Goal: Task Accomplishment & Management: Use online tool/utility

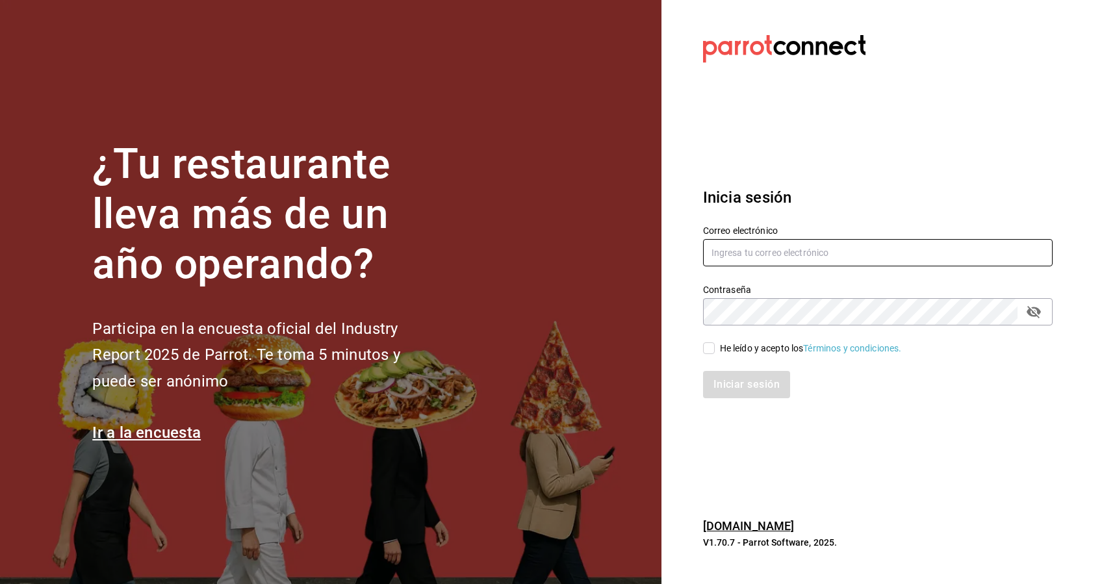
type input "[EMAIL_ADDRESS][DOMAIN_NAME]"
drag, startPoint x: 877, startPoint y: 254, endPoint x: 376, endPoint y: 357, distance: 511.3
click at [376, 357] on div "¿Tu restaurante lleva más de un año operando? Participa en la encuesta oficial …" at bounding box center [551, 292] width 1102 height 584
type input "[EMAIL_ADDRESS][DOMAIN_NAME]"
click at [544, 333] on div "¿Tu restaurante lleva más de un año operando? Participa en la encuesta oficial …" at bounding box center [551, 292] width 1102 height 584
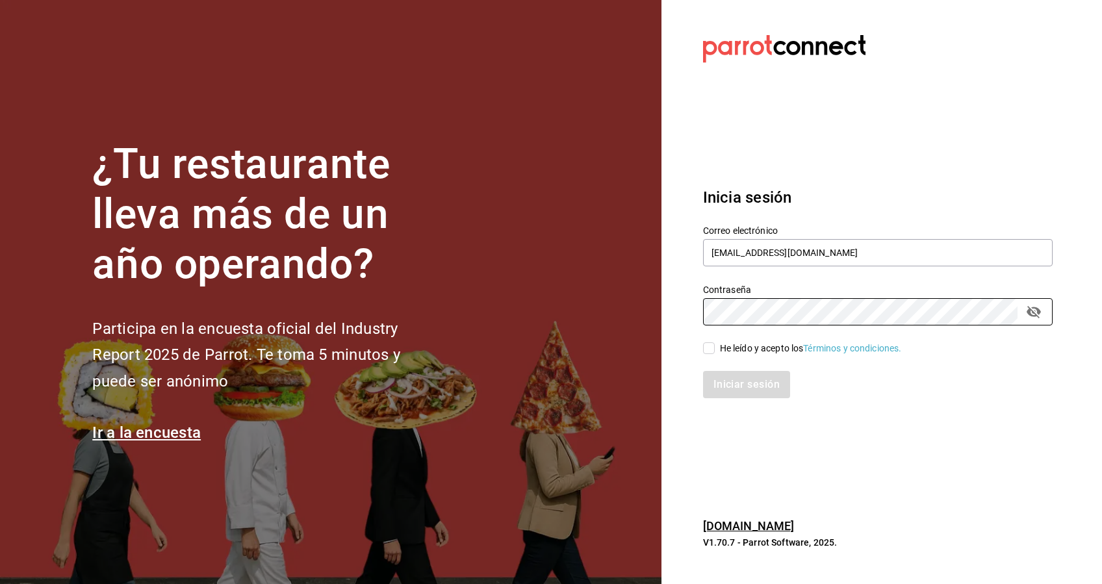
click at [711, 348] on input "He leído y acepto los Términos y condiciones." at bounding box center [709, 348] width 12 height 12
checkbox input "true"
click at [730, 381] on button "Iniciar sesión" at bounding box center [747, 384] width 88 height 27
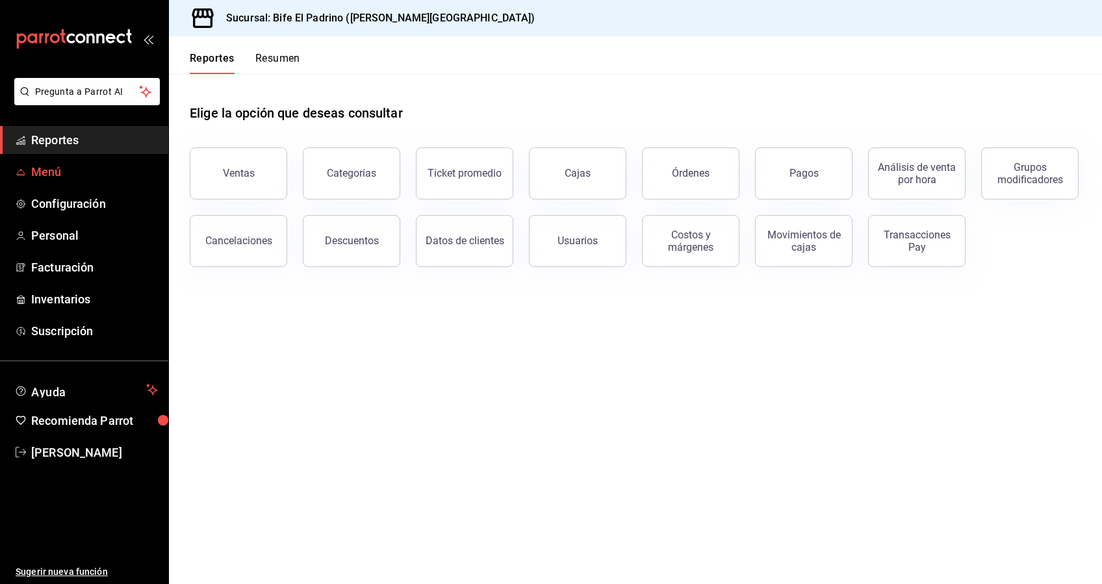
click at [76, 174] on span "Menú" at bounding box center [94, 172] width 127 height 18
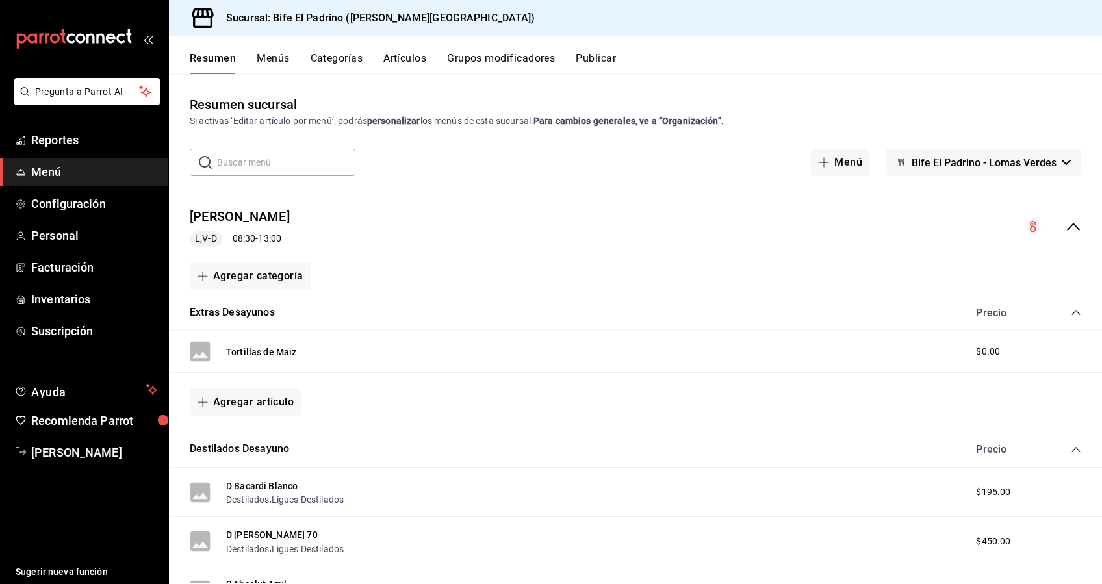
click at [275, 64] on button "Menús" at bounding box center [273, 63] width 32 height 22
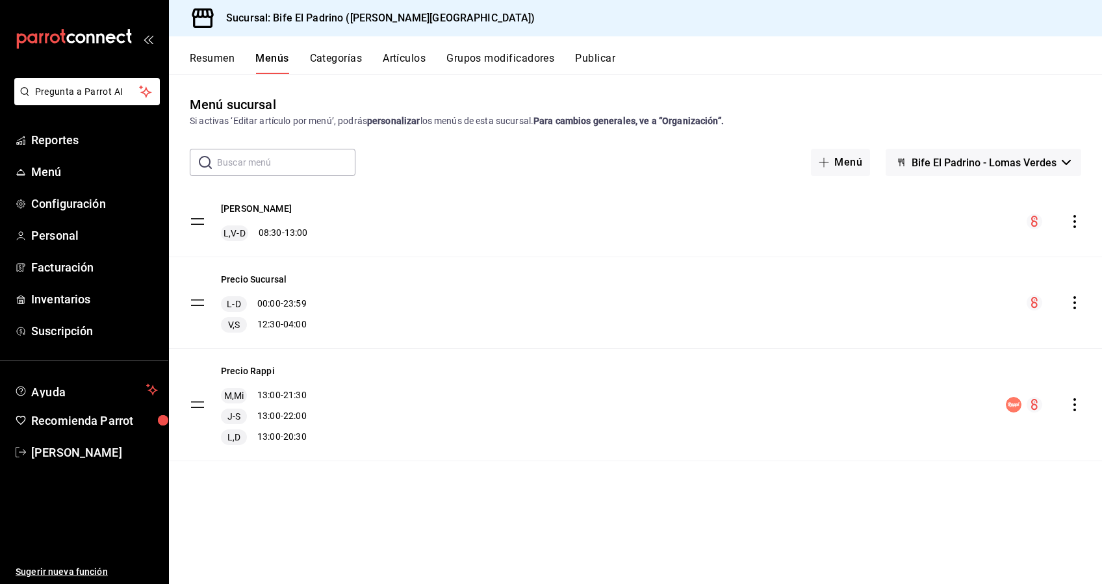
click at [211, 60] on button "Resumen" at bounding box center [212, 63] width 45 height 22
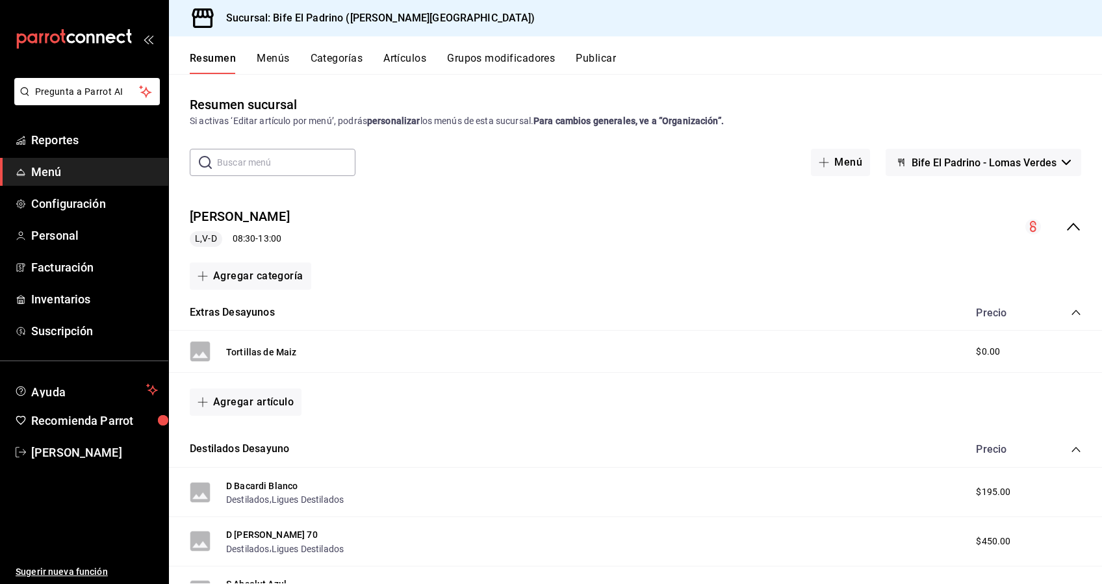
click at [345, 60] on button "Categorías" at bounding box center [337, 63] width 53 height 22
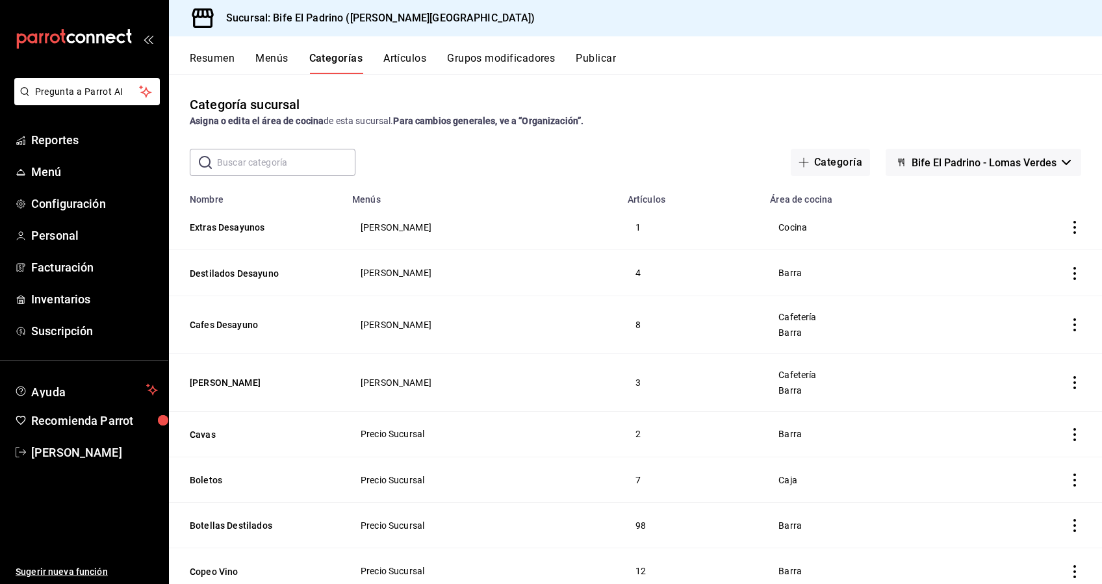
click at [280, 166] on input "text" at bounding box center [286, 162] width 138 height 26
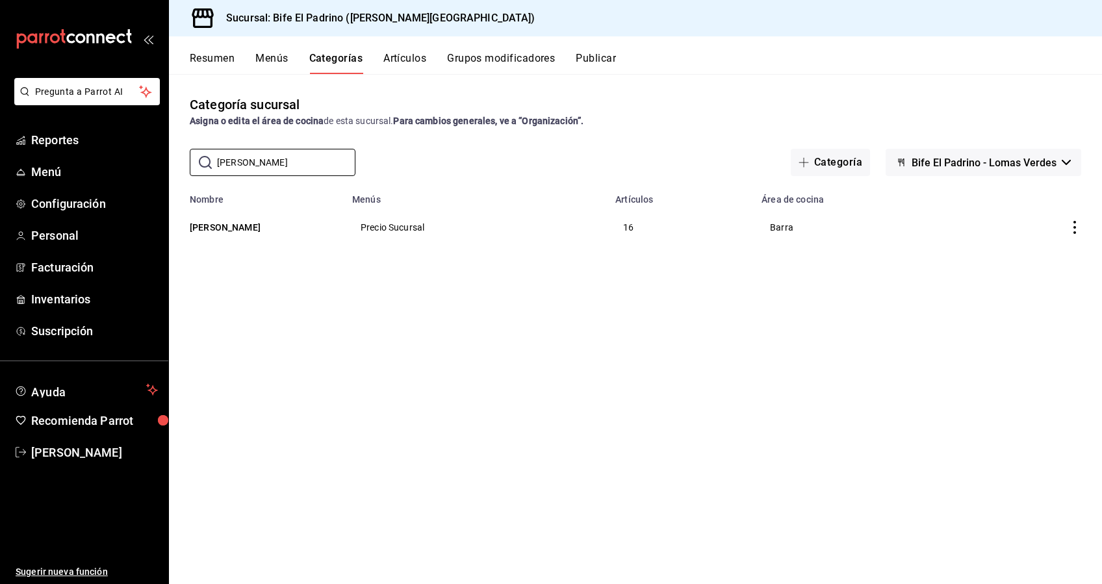
type input "[PERSON_NAME]"
click at [1076, 234] on icon "actions" at bounding box center [1074, 227] width 13 height 13
click at [1037, 253] on span "Editar" at bounding box center [1036, 258] width 34 height 14
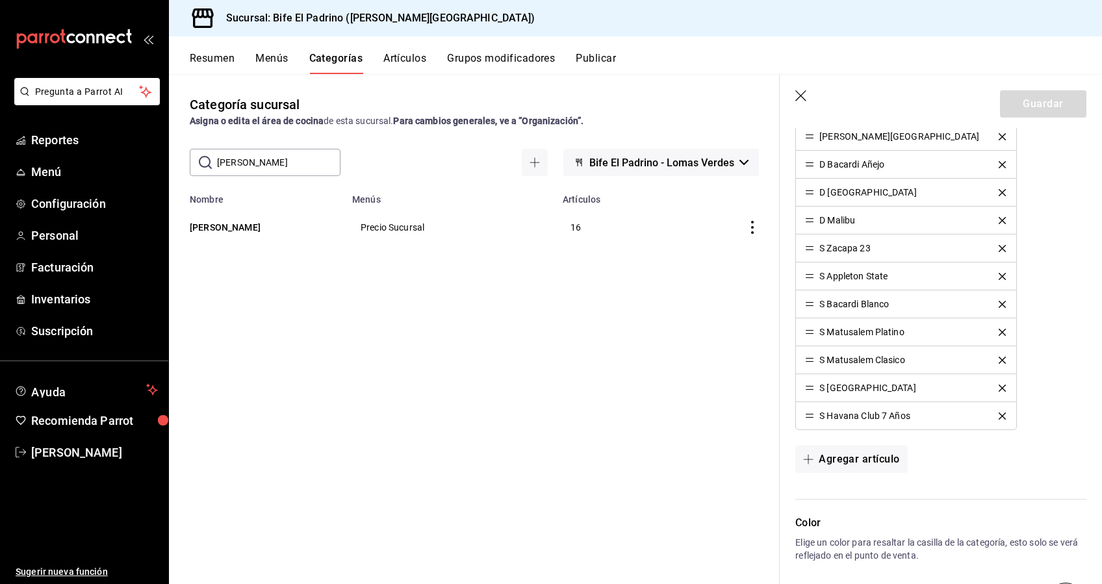
scroll to position [577, 0]
click at [858, 455] on button "Agregar artículo" at bounding box center [851, 456] width 112 height 27
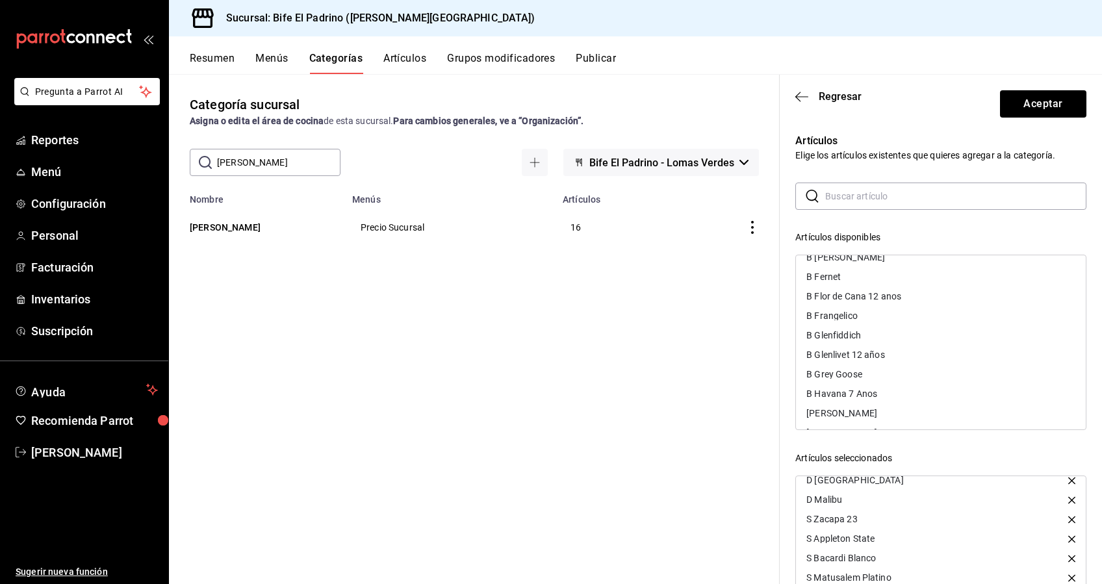
scroll to position [88, 0]
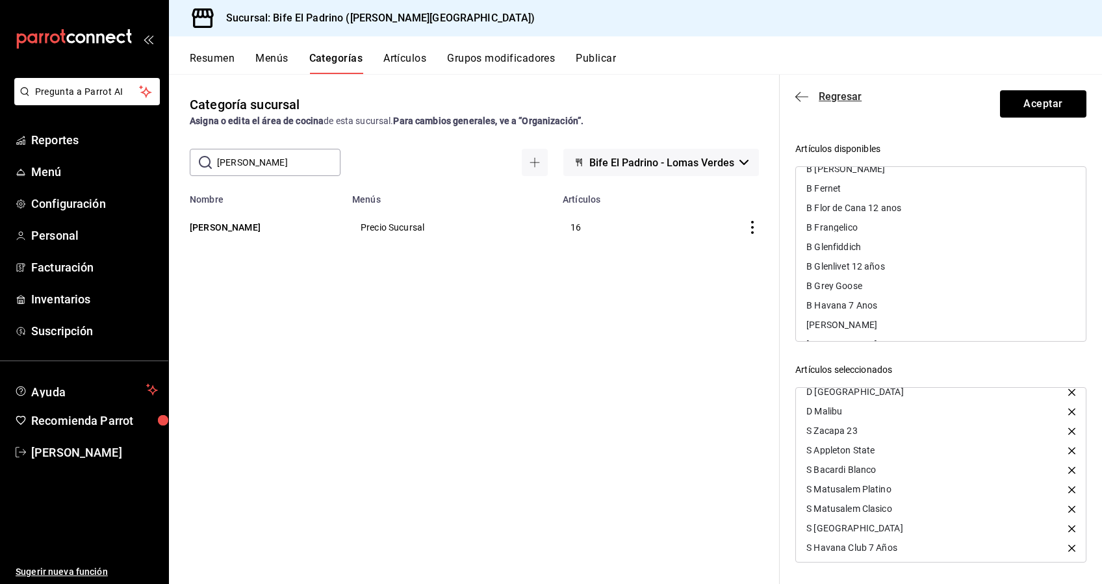
click at [819, 94] on span "Regresar" at bounding box center [840, 96] width 43 height 12
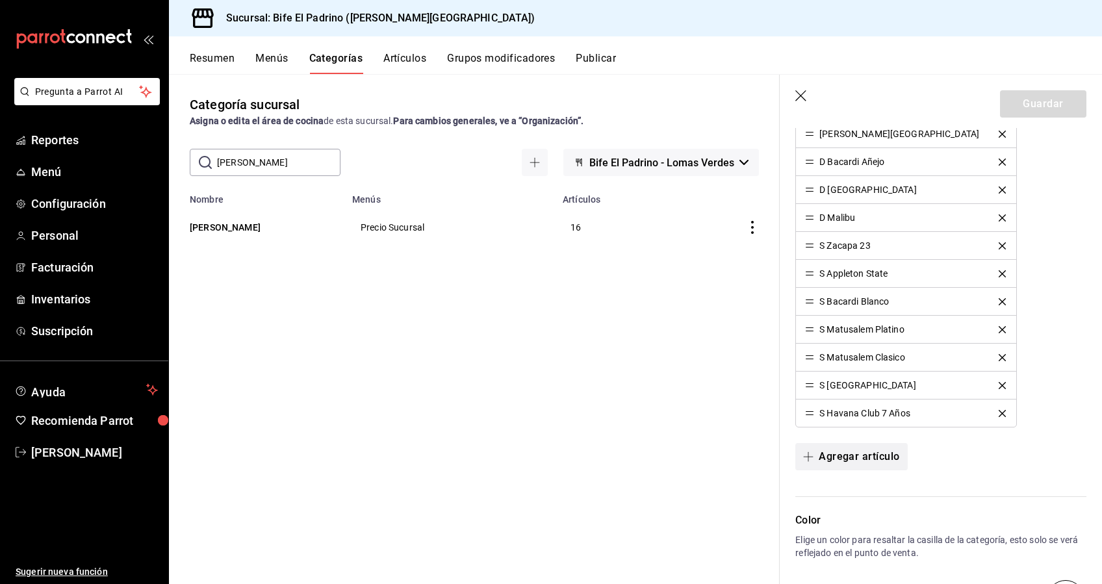
click at [827, 456] on button "Agregar artículo" at bounding box center [851, 456] width 112 height 27
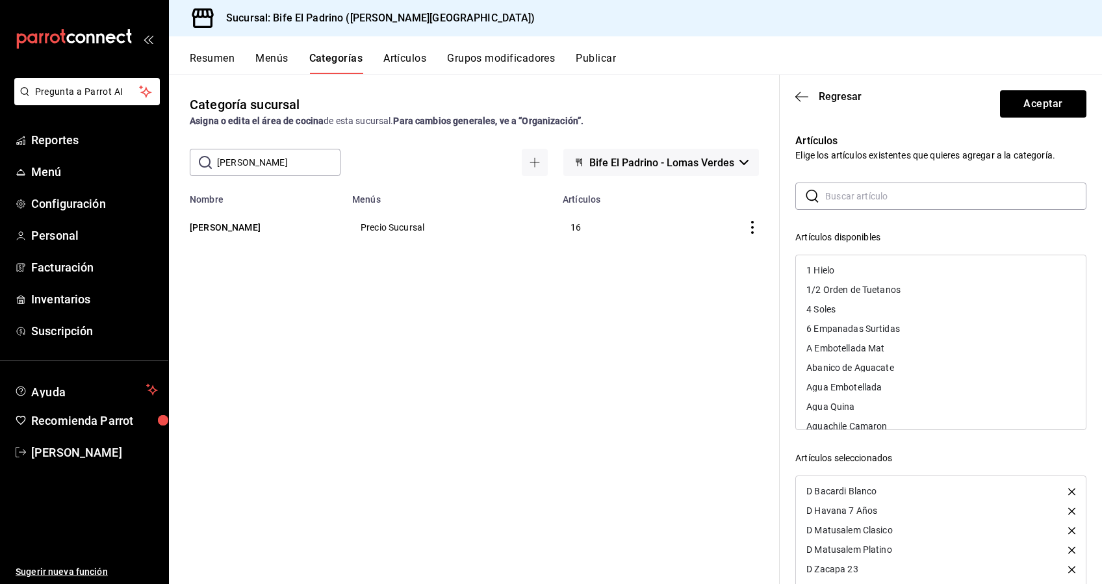
click at [846, 202] on input "text" at bounding box center [955, 196] width 261 height 26
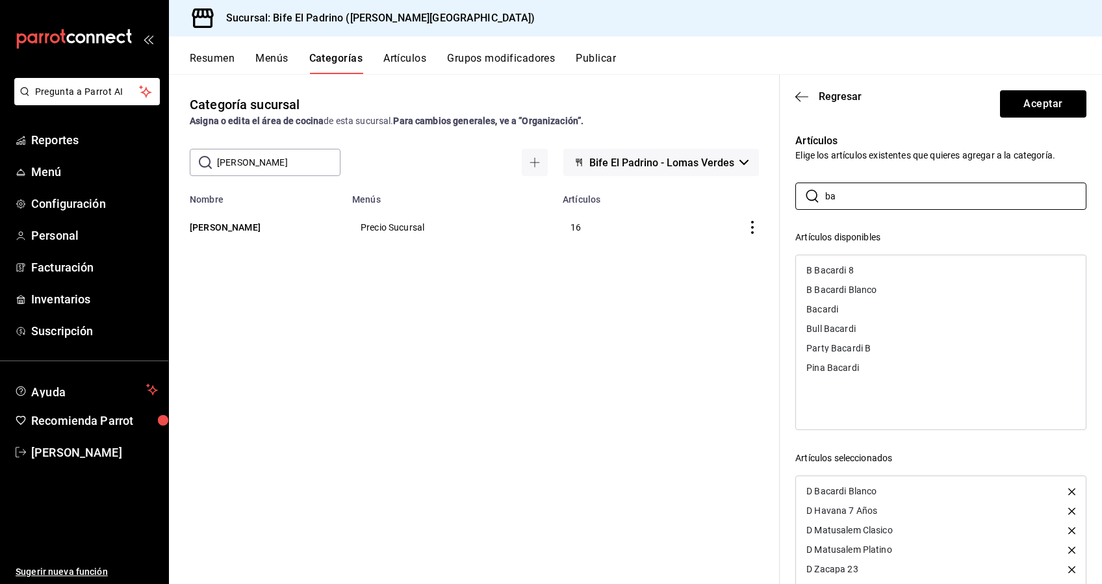
type input "b"
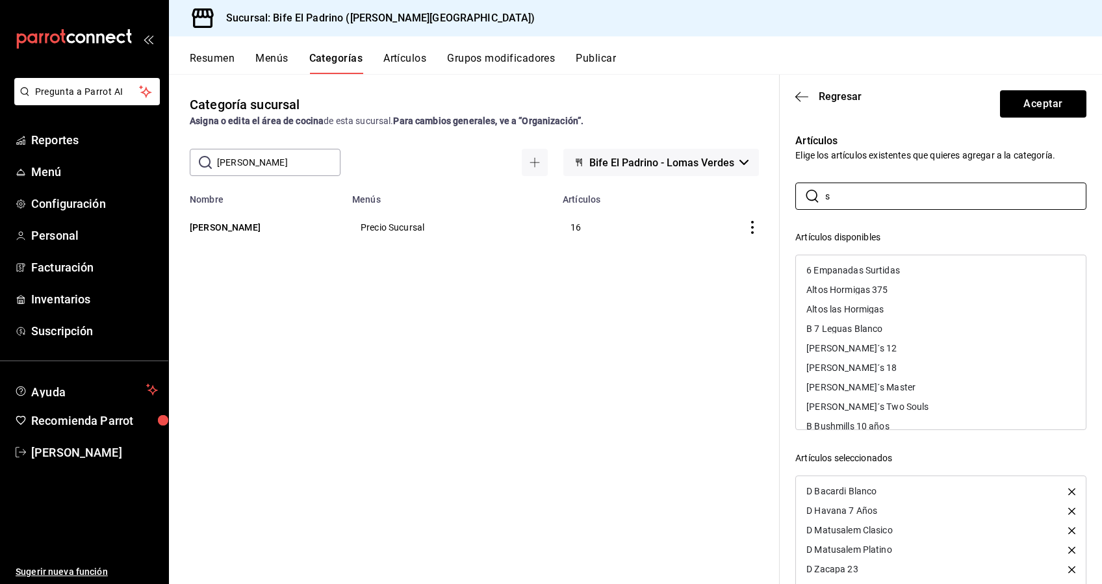
type input "s"
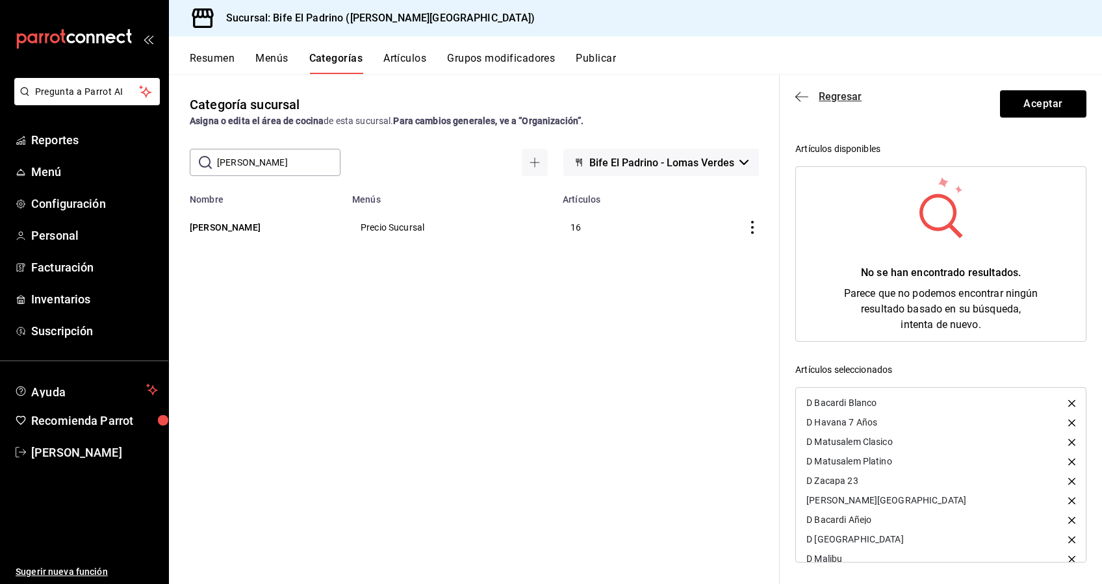
type input "S Bacardi Añejo"
click at [833, 102] on span "Regresar" at bounding box center [840, 96] width 43 height 12
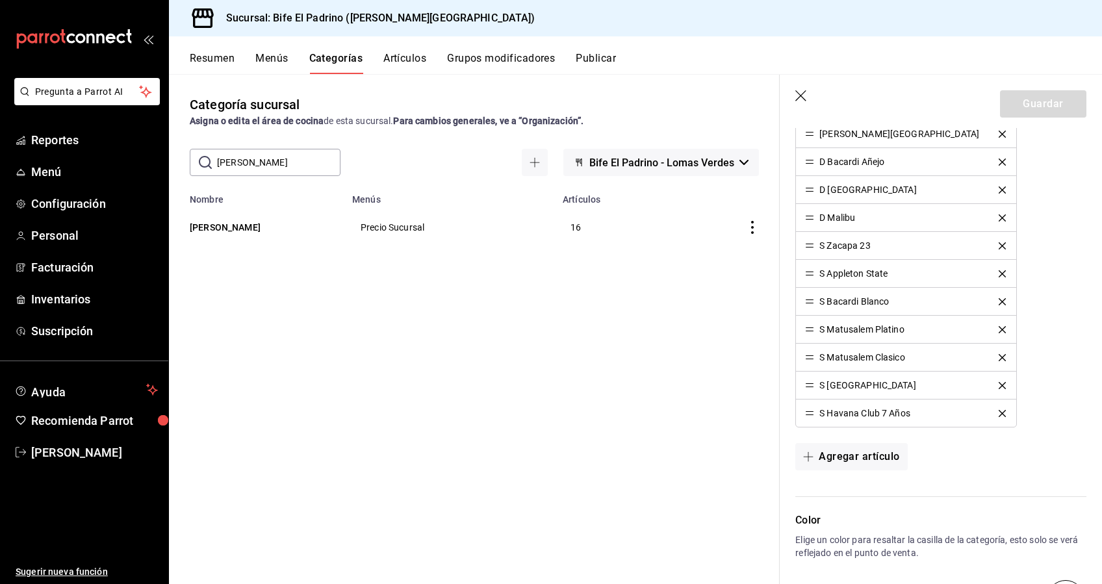
click at [799, 99] on icon "button" at bounding box center [801, 96] width 13 height 13
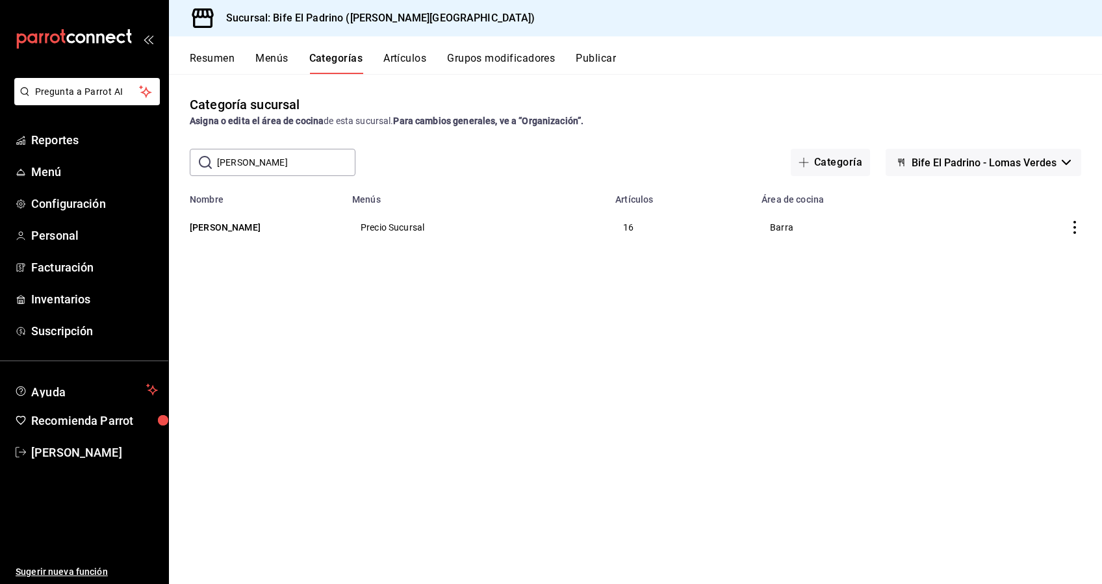
click at [406, 56] on button "Artículos" at bounding box center [404, 63] width 43 height 22
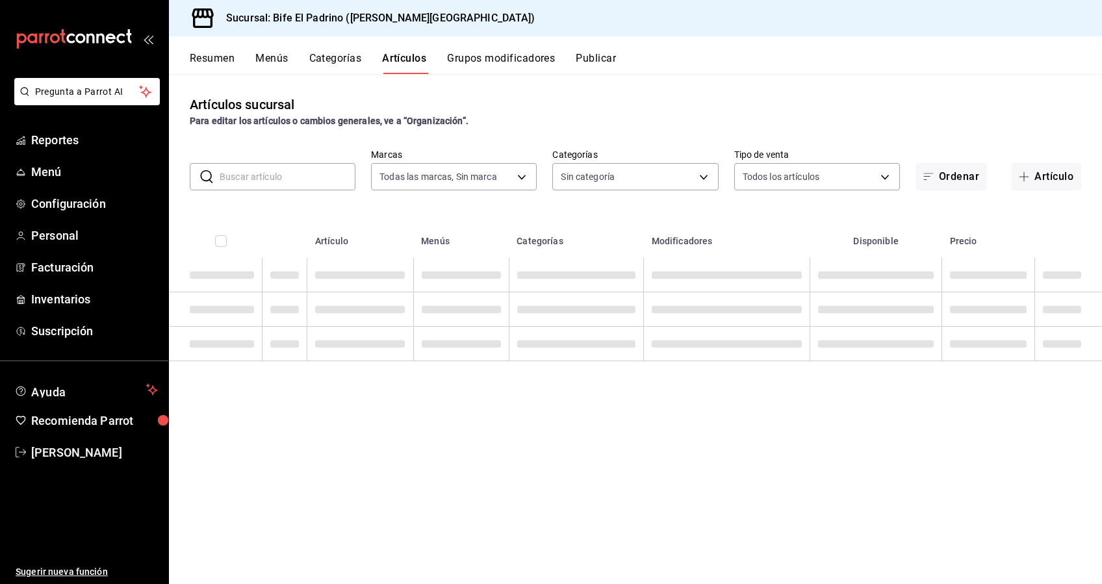
type input "29812e5a-8f7c-4e92-8f2a-002f081b0597"
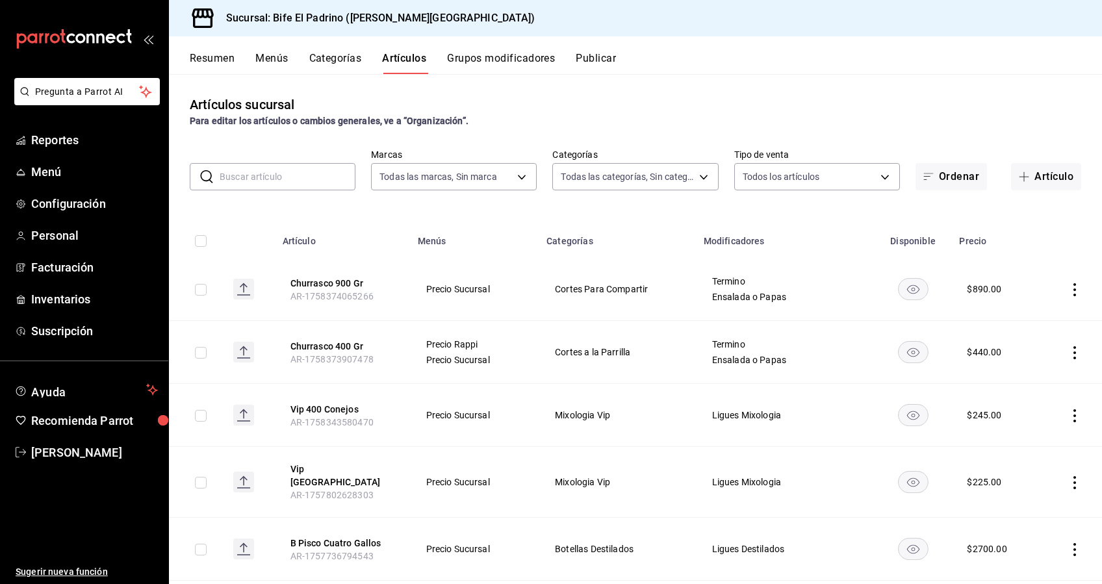
type input "26fff368-dde2-49cc-b82b-959fd44b70ef,e1a85fa7-9893-4e96-a941-5aad07e0ada2,07c83…"
click at [1046, 181] on button "Artículo" at bounding box center [1046, 176] width 70 height 27
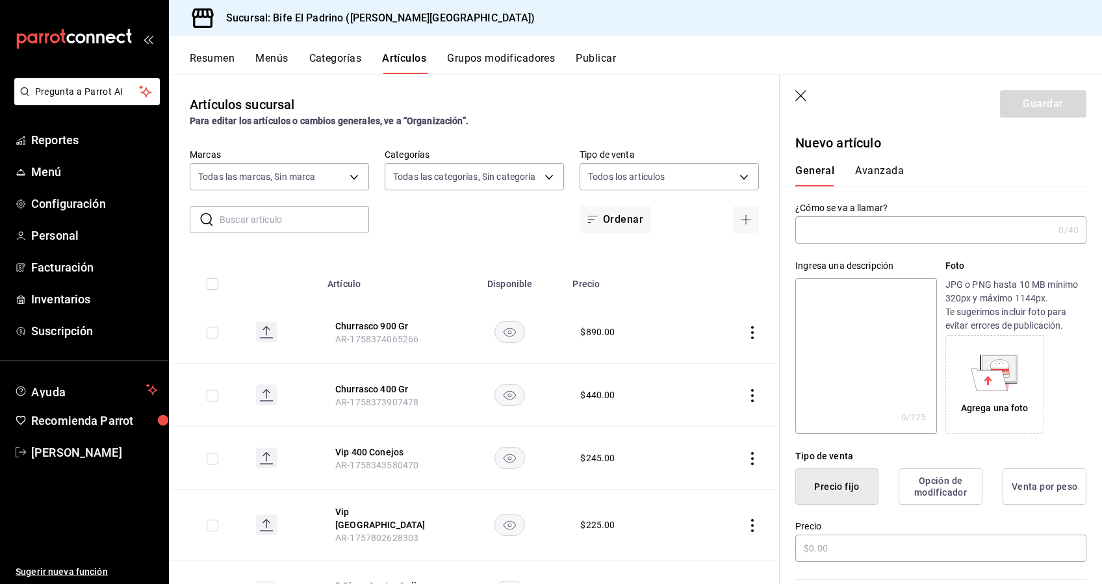
click at [899, 235] on input "text" at bounding box center [924, 230] width 258 height 26
type input "S Bacardi Añejo"
click at [895, 252] on div "Ingresa una descripción x 0 /125 ​ Foto JPG o PNG hasta 10 MB mínimo 320px y má…" at bounding box center [933, 339] width 307 height 190
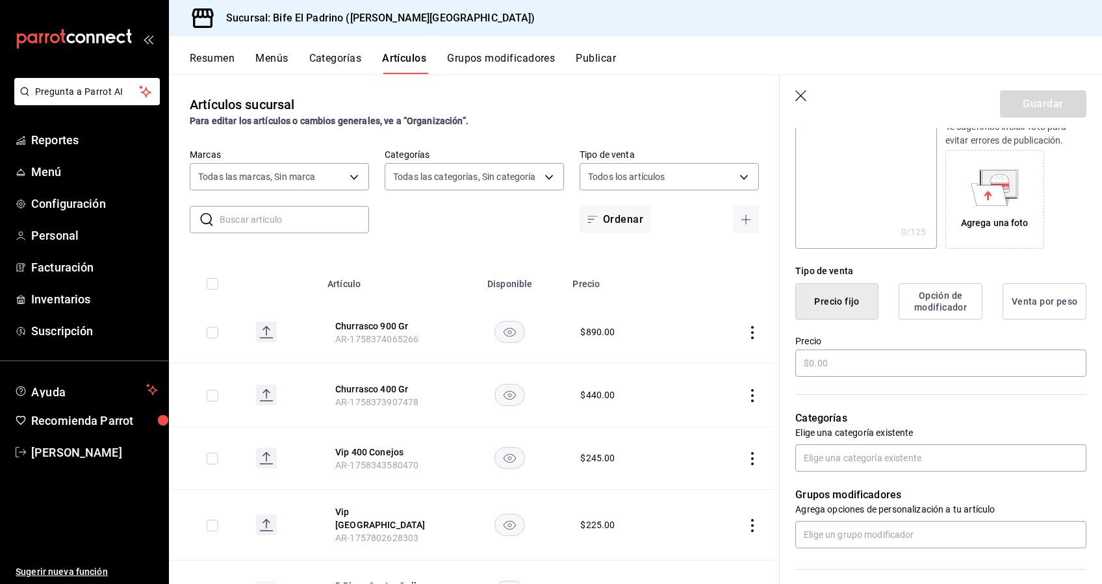
scroll to position [185, 0]
click at [842, 374] on input "text" at bounding box center [940, 363] width 291 height 27
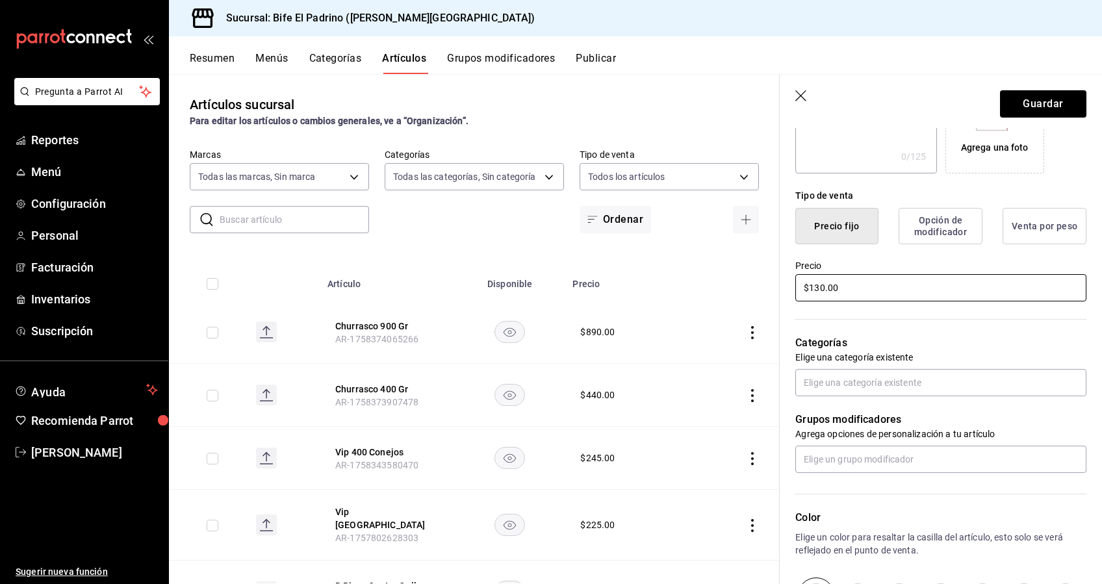
scroll to position [257, 0]
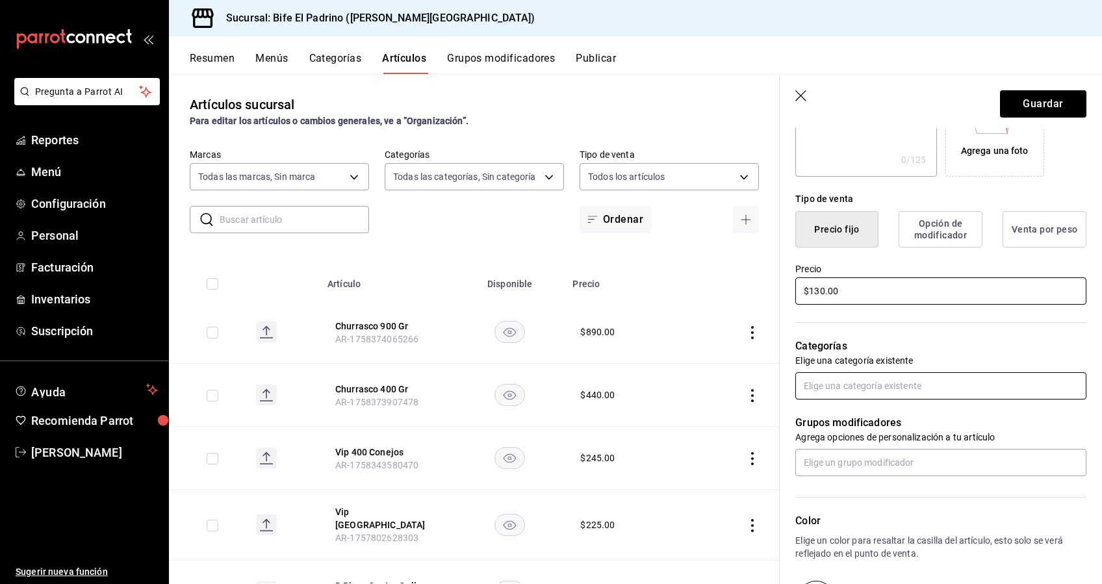
type input "$130.00"
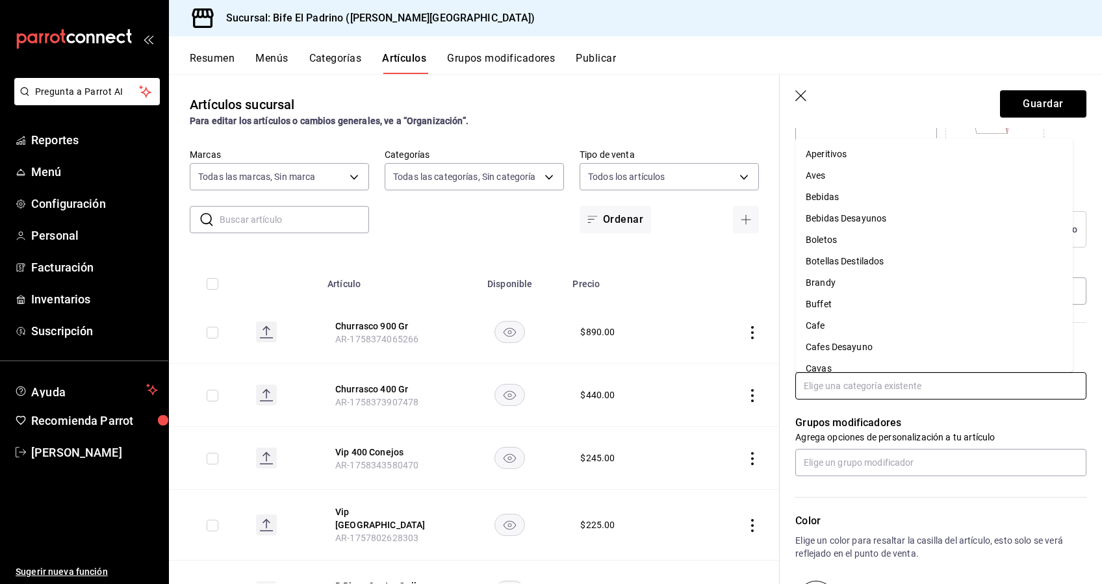
click at [871, 388] on input "text" at bounding box center [940, 385] width 291 height 27
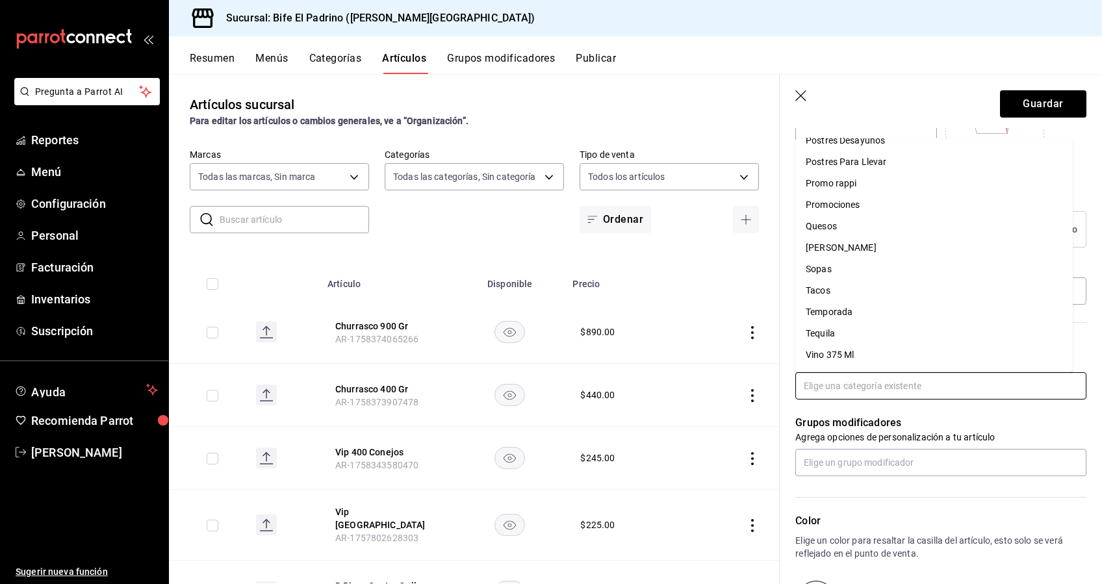
click at [832, 244] on li "[PERSON_NAME]" at bounding box center [933, 247] width 277 height 21
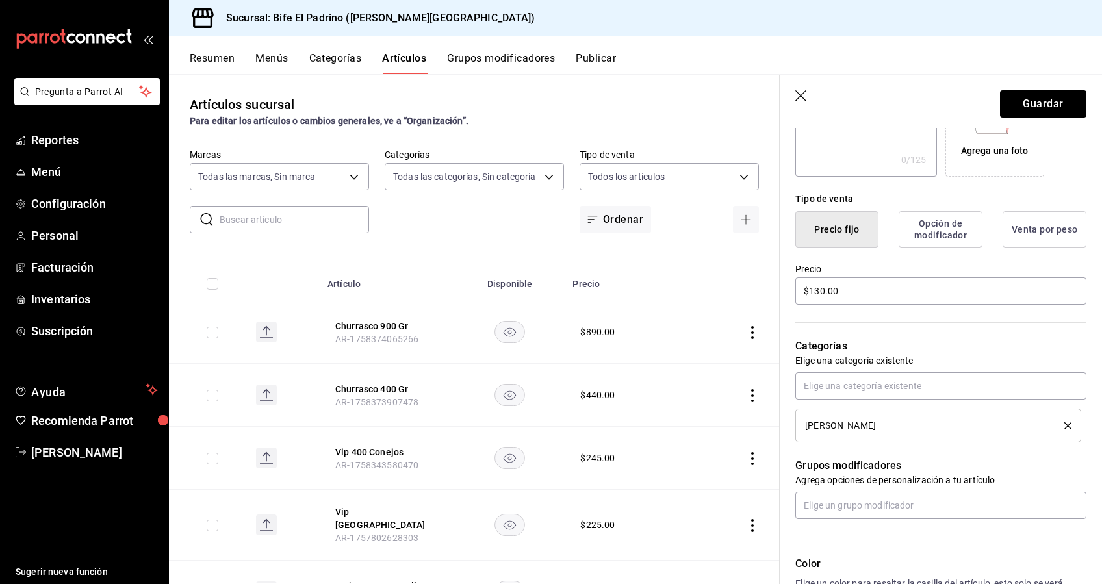
click at [856, 430] on div "[PERSON_NAME]" at bounding box center [938, 425] width 266 height 14
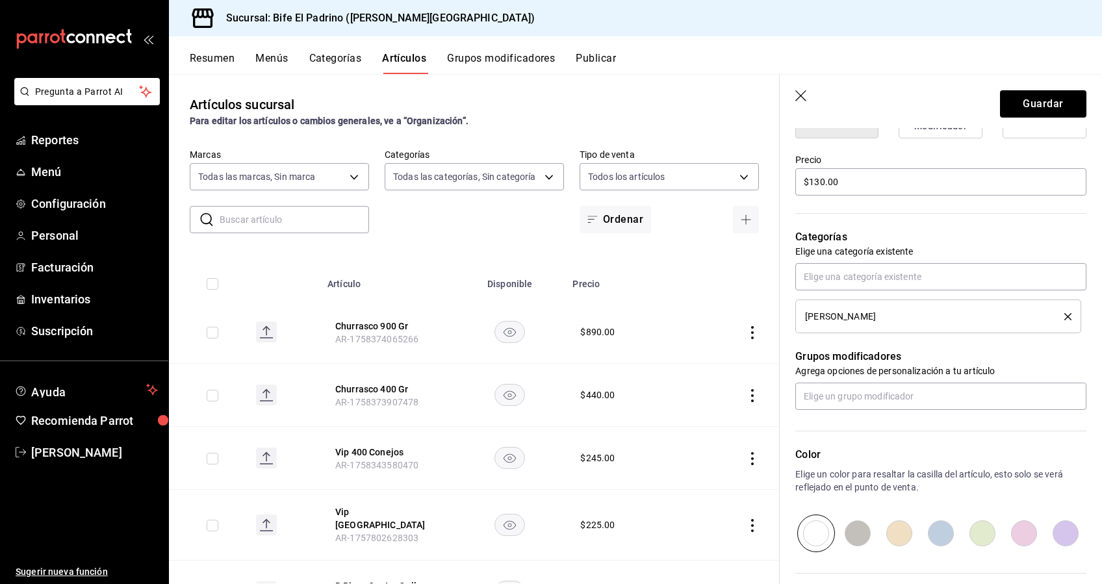
scroll to position [365, 0]
click at [882, 397] on input "text" at bounding box center [940, 397] width 291 height 27
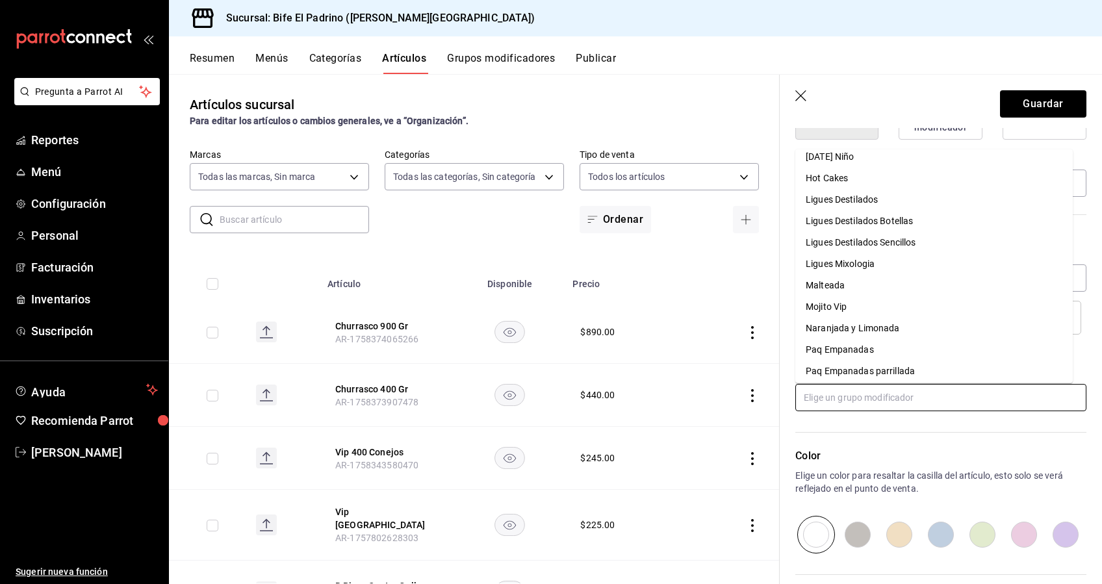
scroll to position [479, 0]
click at [830, 239] on div "Ligues Destilados Sencillos" at bounding box center [861, 243] width 110 height 14
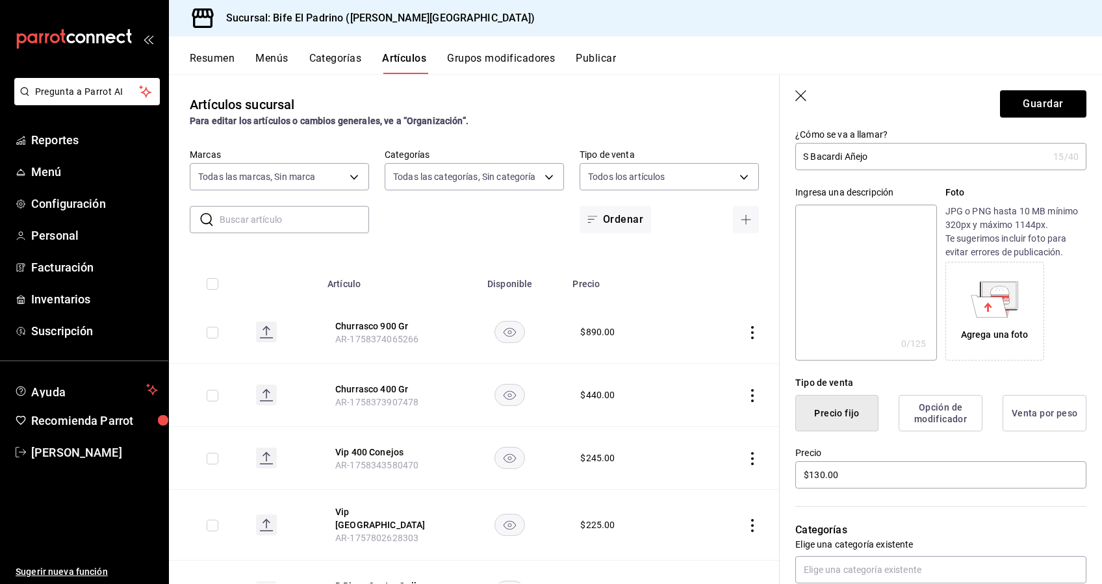
scroll to position [0, 0]
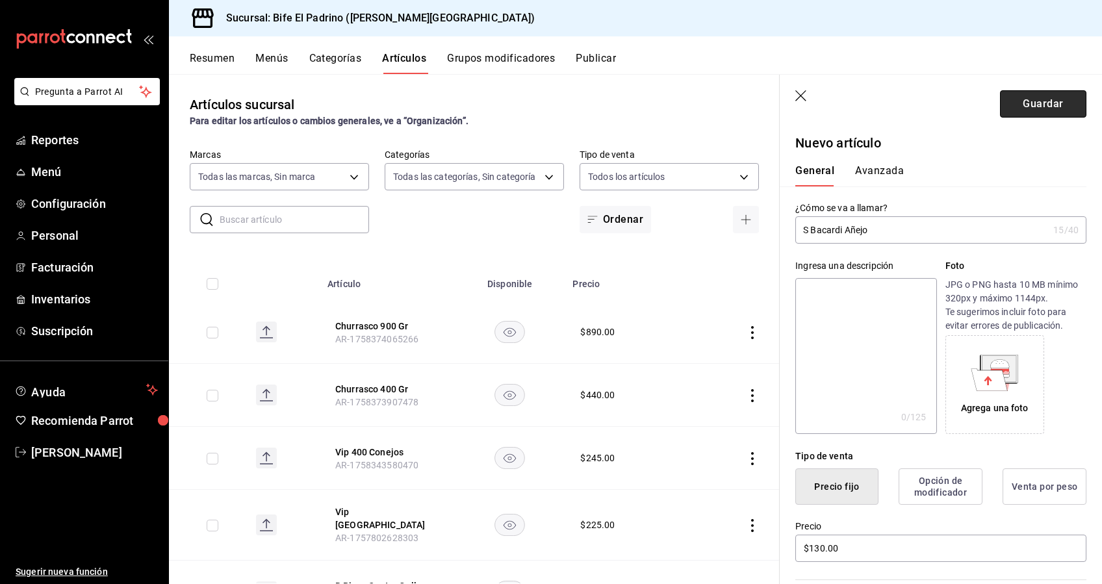
click at [1034, 116] on button "Guardar" at bounding box center [1043, 103] width 86 height 27
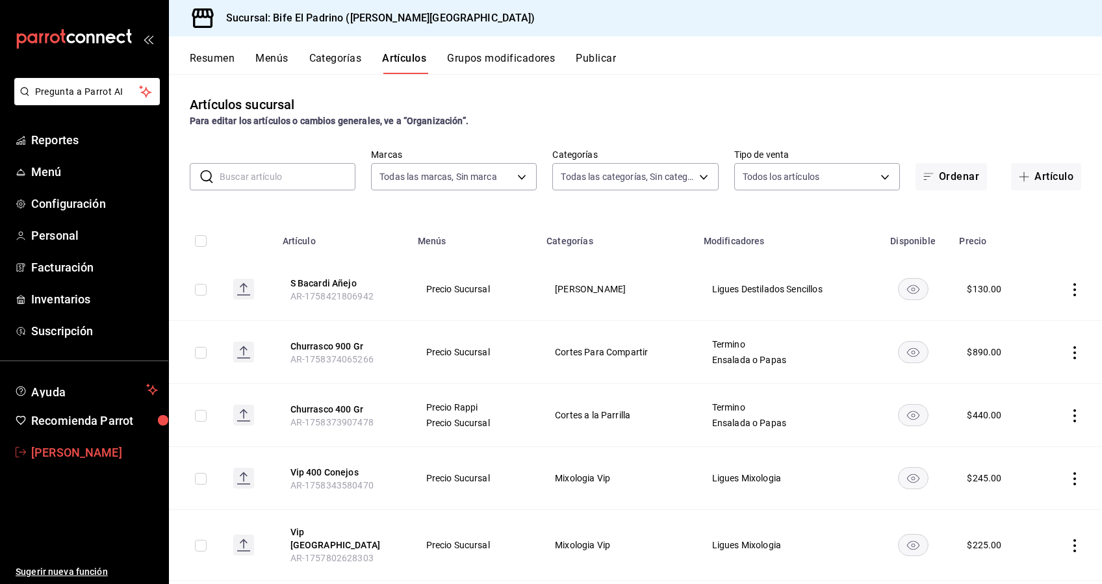
click at [83, 459] on span "[PERSON_NAME]" at bounding box center [94, 453] width 127 height 18
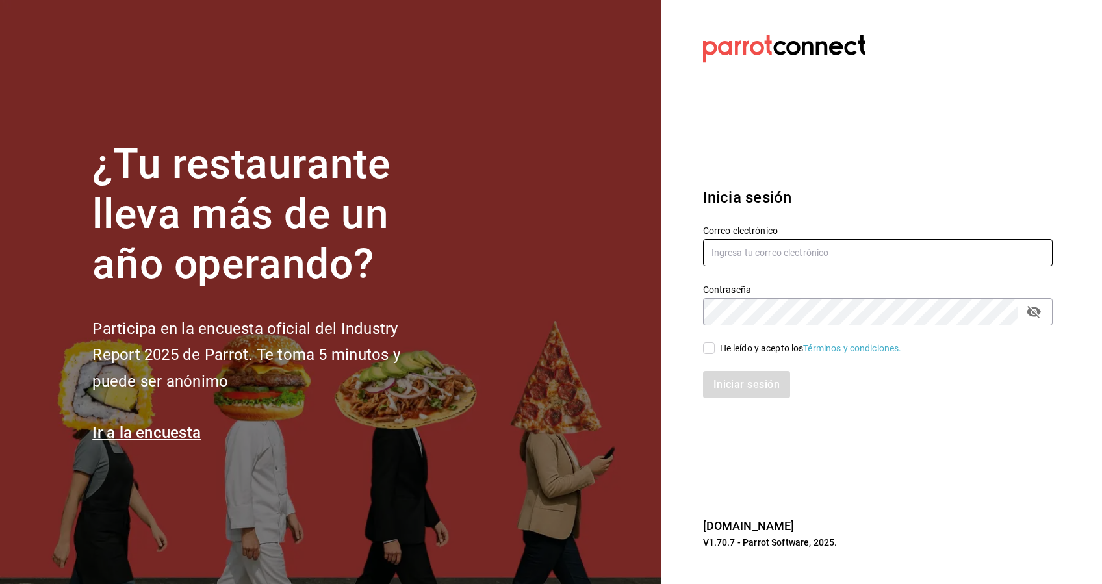
type input "[EMAIL_ADDRESS][DOMAIN_NAME]"
